Goal: Task Accomplishment & Management: Use online tool/utility

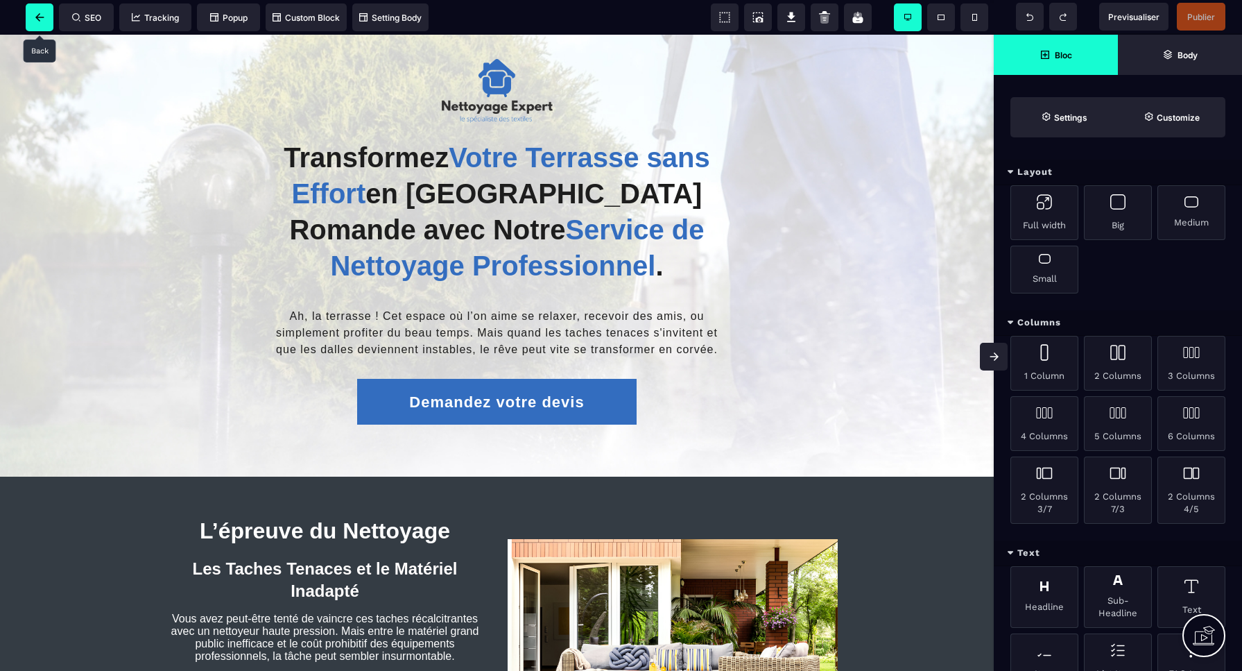
click at [41, 16] on icon at bounding box center [39, 17] width 9 height 8
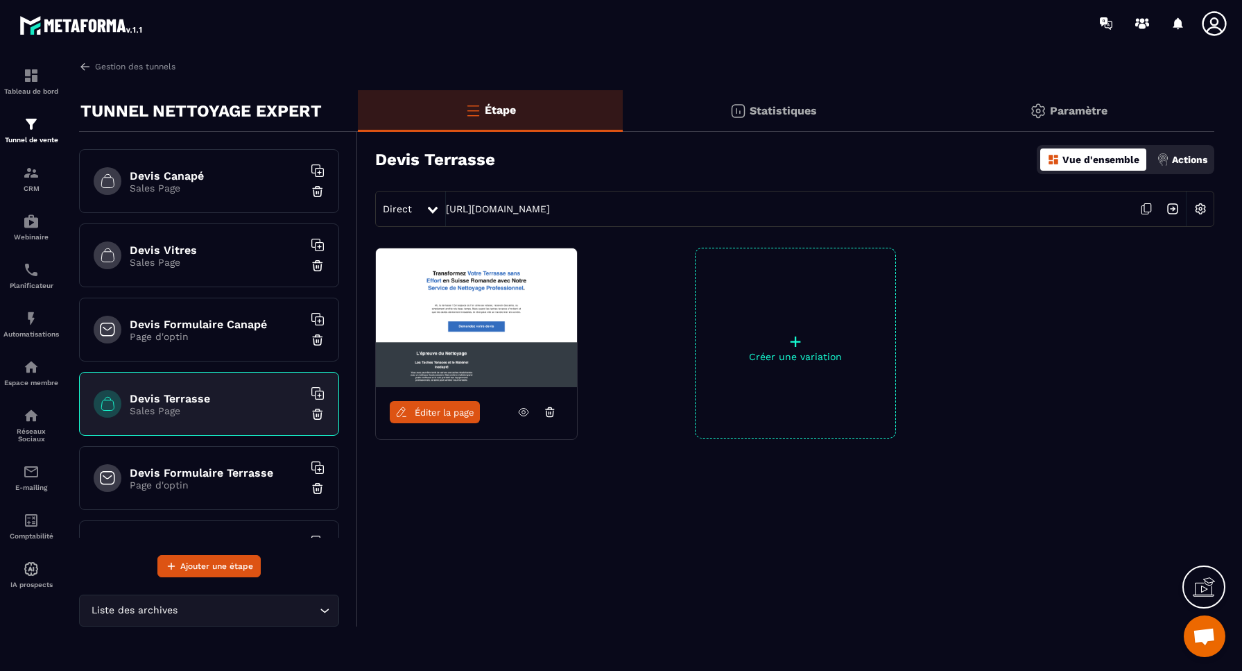
click at [215, 263] on p "Sales Page" at bounding box center [216, 262] width 173 height 11
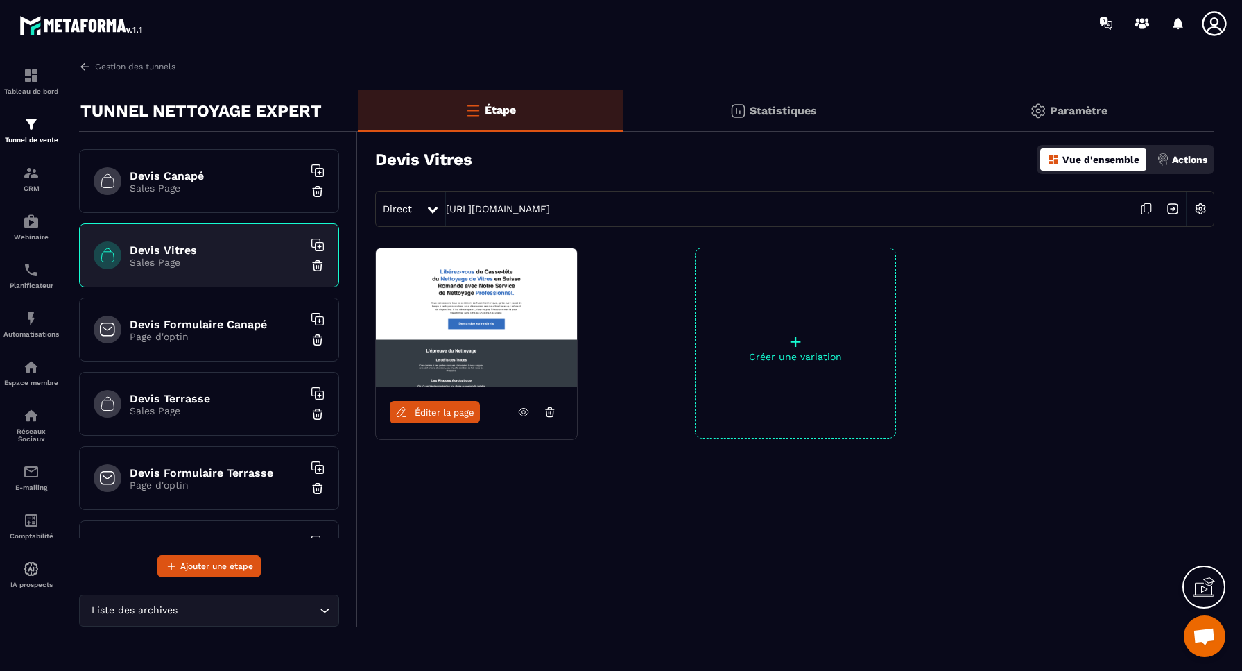
click at [525, 411] on icon at bounding box center [523, 412] width 3 height 3
click at [86, 66] on img at bounding box center [85, 66] width 12 height 12
click at [128, 67] on link "Gestion des tunnels" at bounding box center [127, 66] width 96 height 12
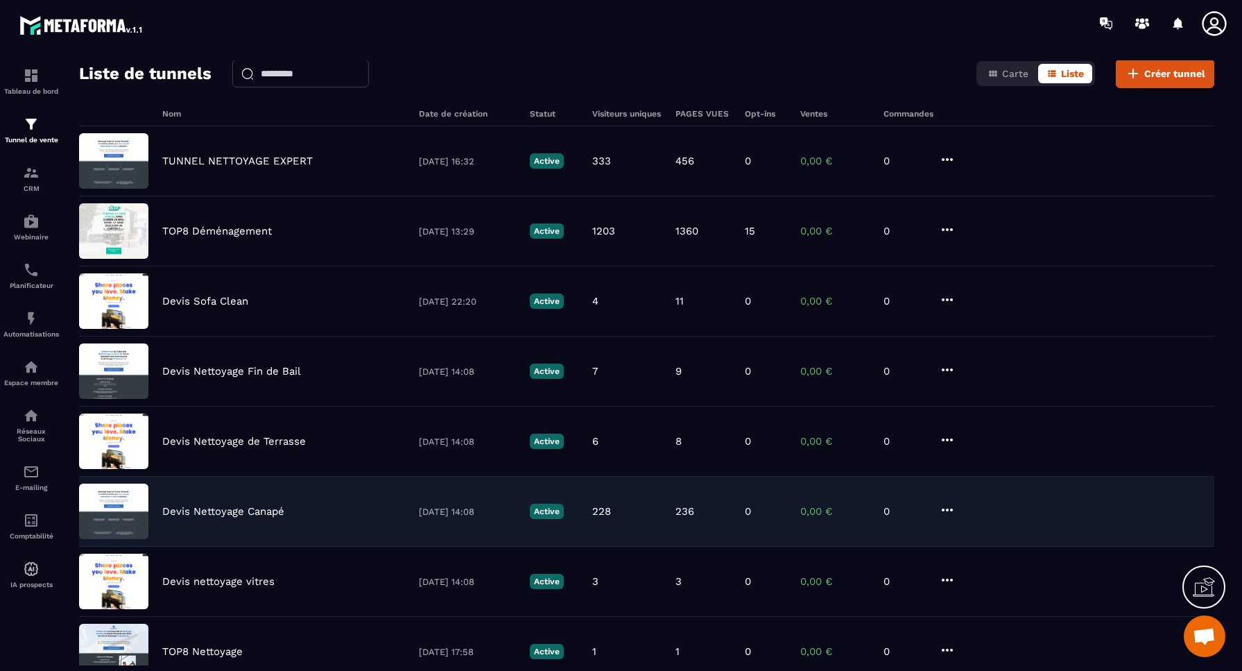
scroll to position [57, 0]
click at [245, 512] on p "Devis Nettoyage Canapé" at bounding box center [223, 510] width 122 height 12
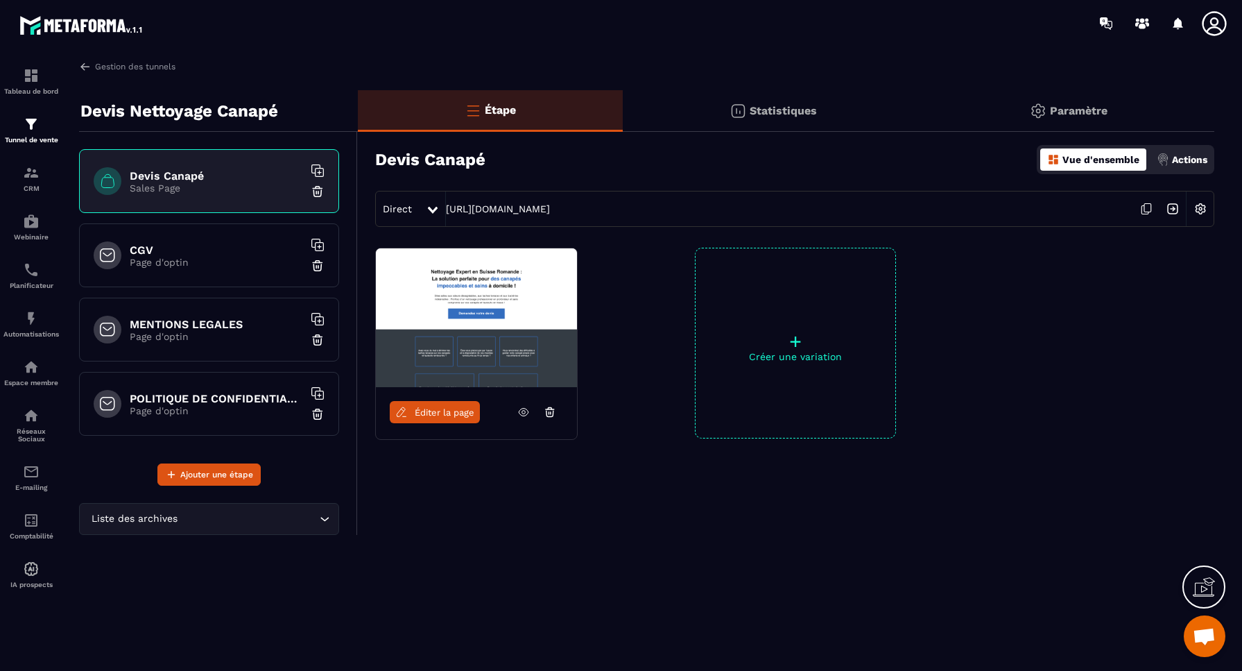
click at [923, 117] on div "Statistiques" at bounding box center [1068, 111] width 291 height 42
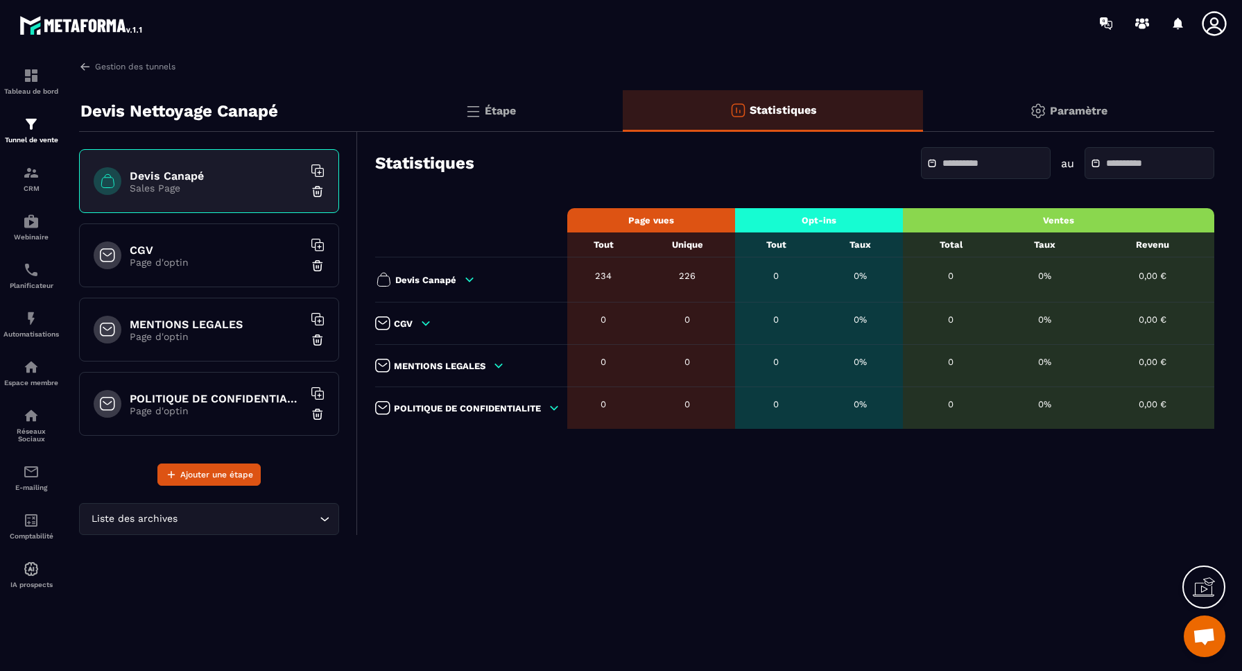
click at [470, 277] on icon at bounding box center [469, 279] width 12 height 12
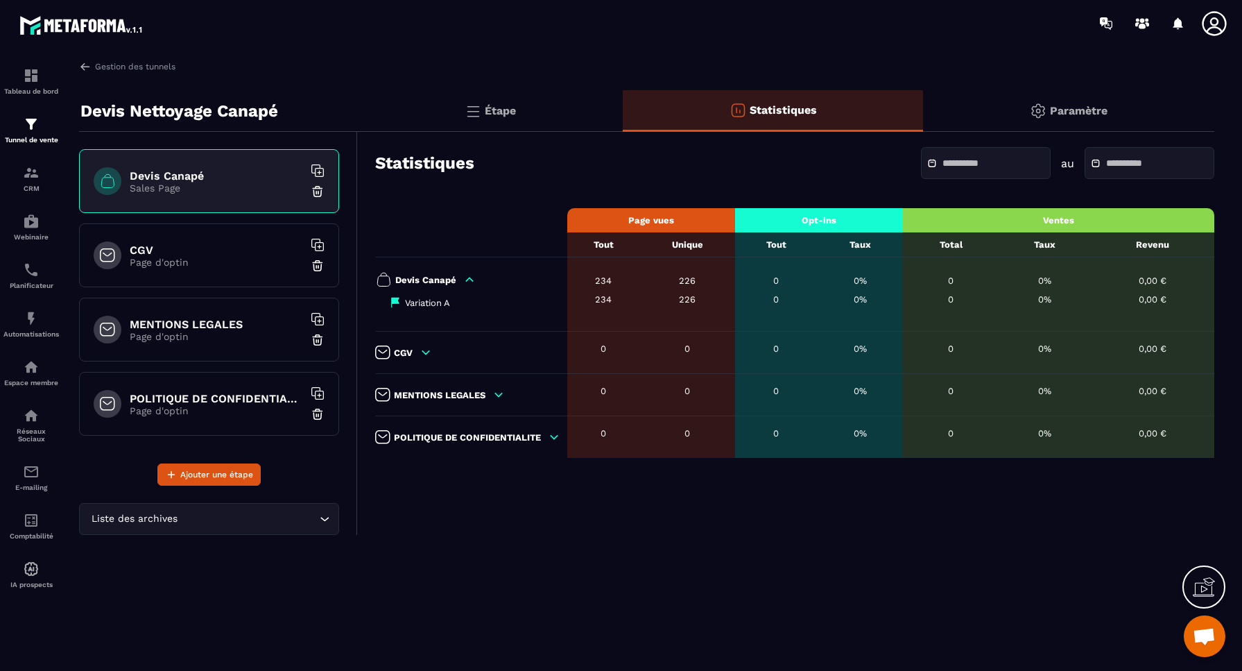
click at [257, 272] on div "CGV Page d'optin" at bounding box center [209, 255] width 260 height 64
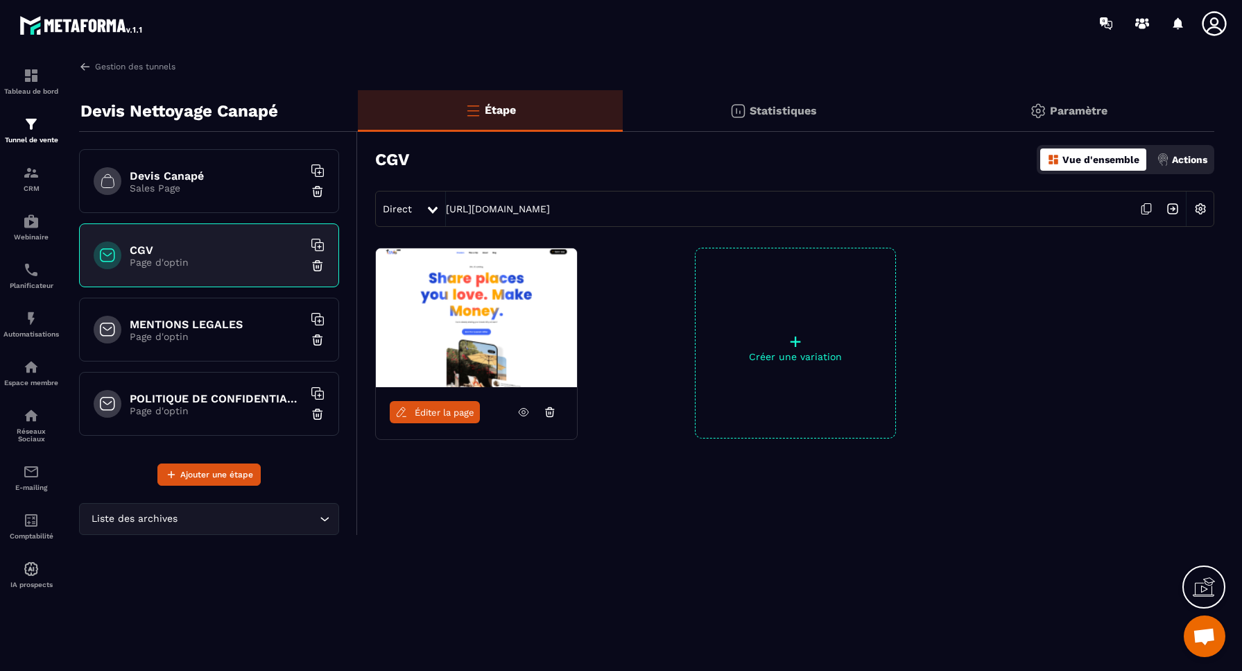
click at [241, 194] on div "Devis Canapé Sales Page" at bounding box center [209, 181] width 260 height 64
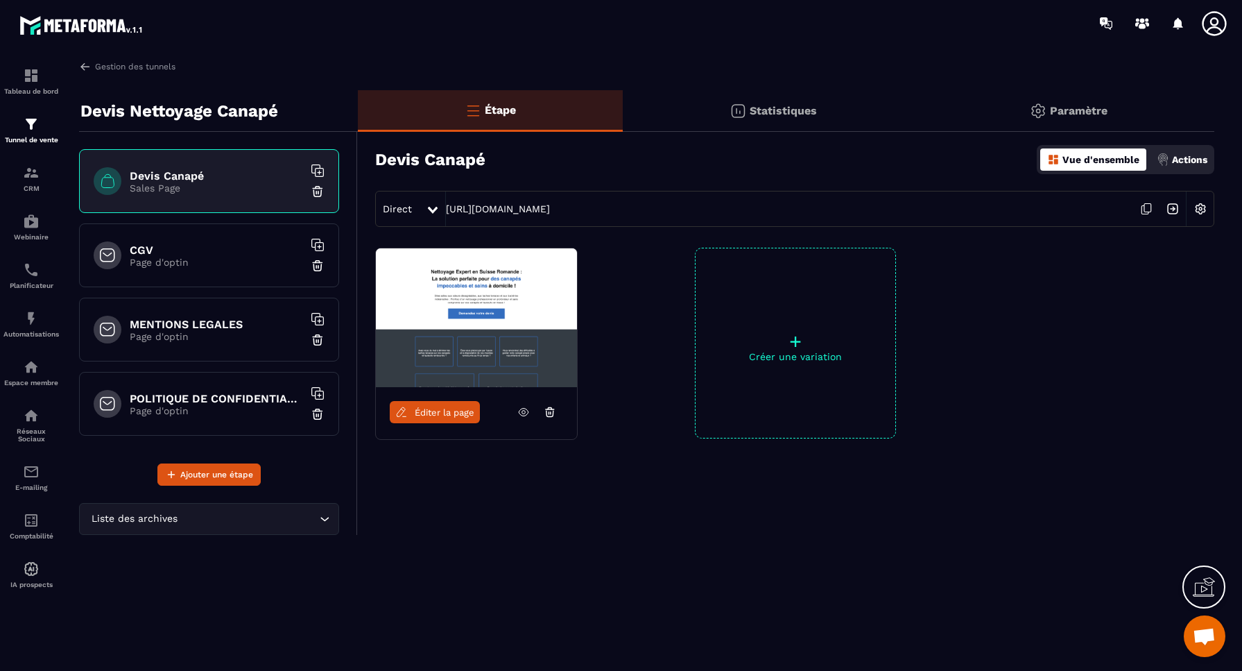
click at [793, 106] on p "Statistiques" at bounding box center [783, 110] width 67 height 13
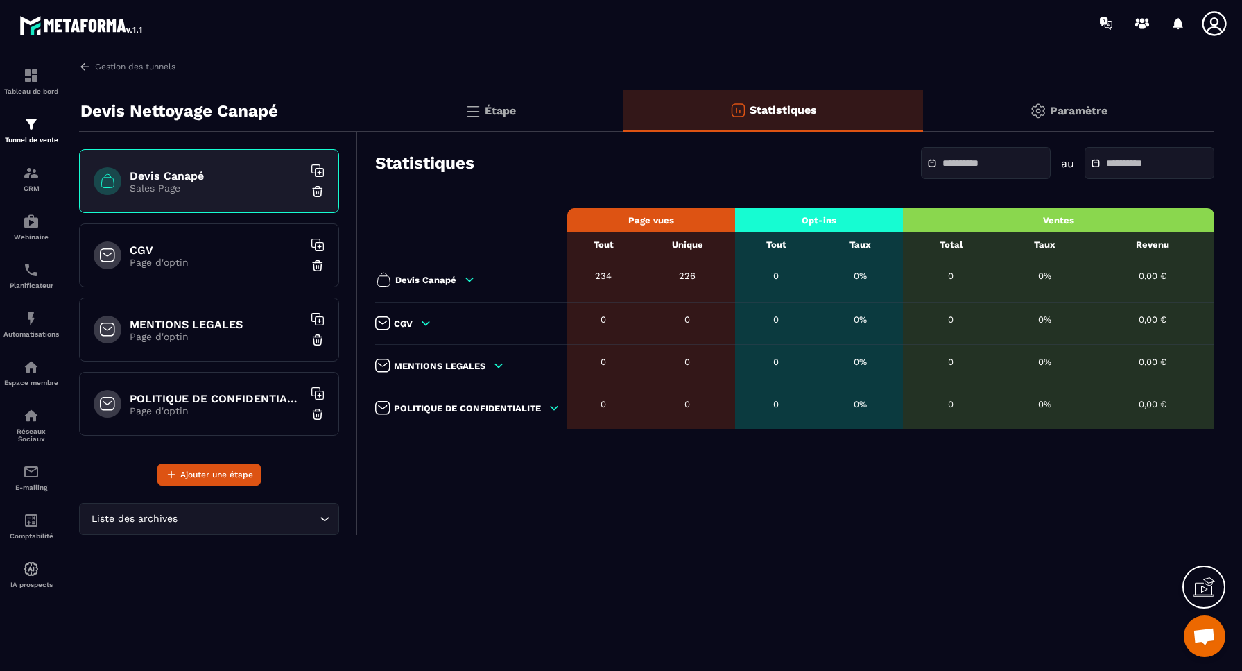
click at [224, 194] on div "Devis Canapé Sales Page" at bounding box center [209, 181] width 260 height 64
click at [221, 196] on div "Devis Canapé Sales Page" at bounding box center [209, 181] width 260 height 64
click at [495, 111] on p "Étape" at bounding box center [500, 110] width 31 height 13
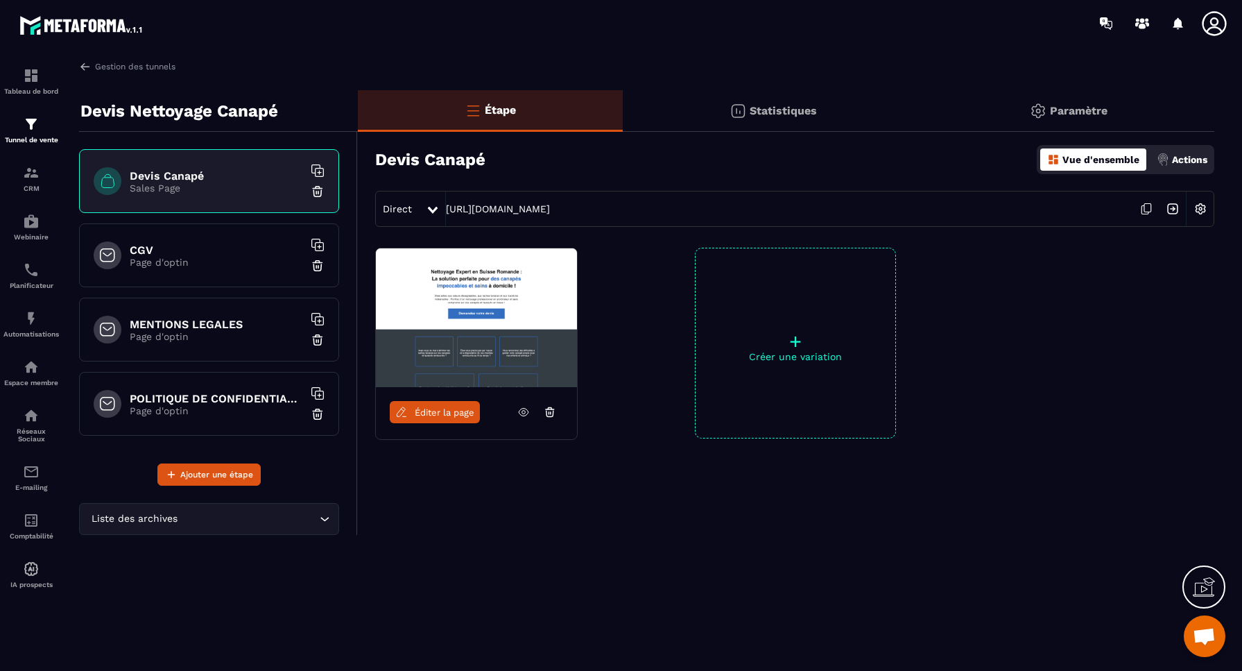
click at [433, 415] on span "Éditer la page" at bounding box center [445, 412] width 60 height 10
